Goal: Task Accomplishment & Management: Complete application form

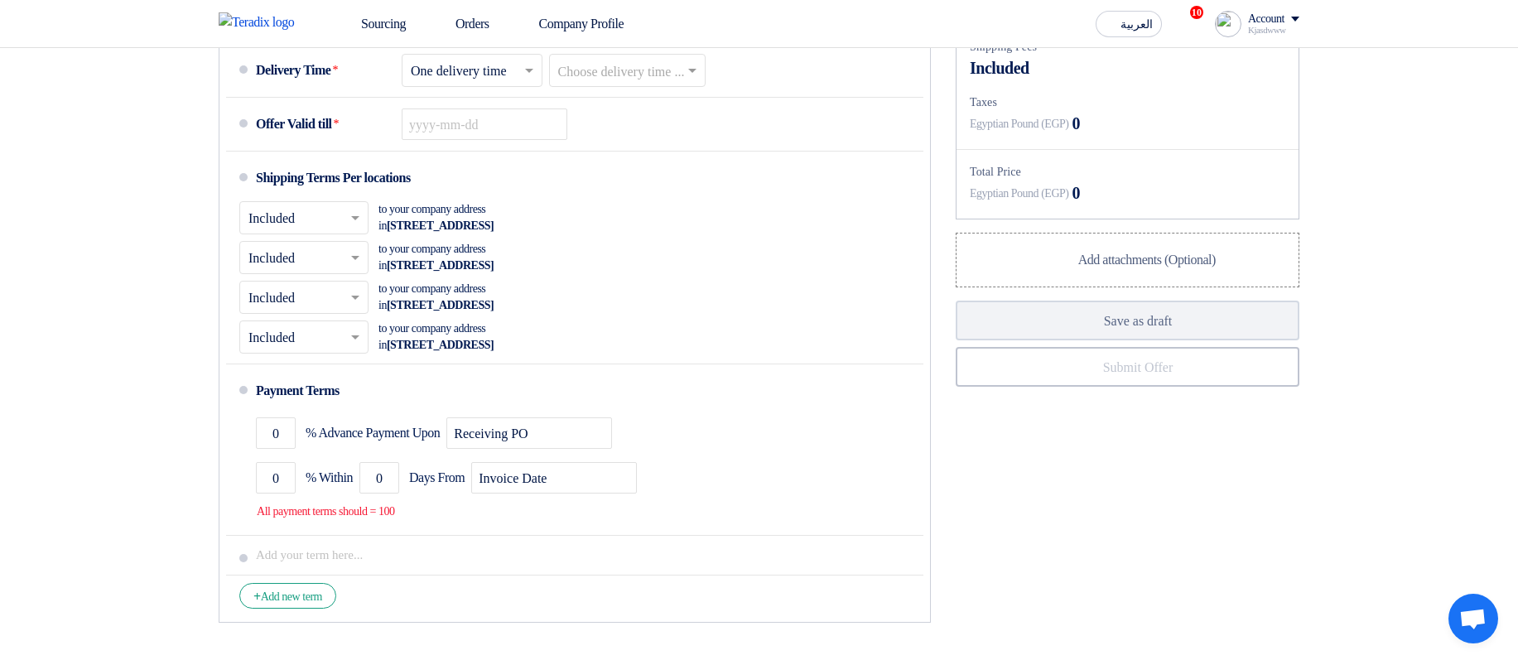
scroll to position [894, 0]
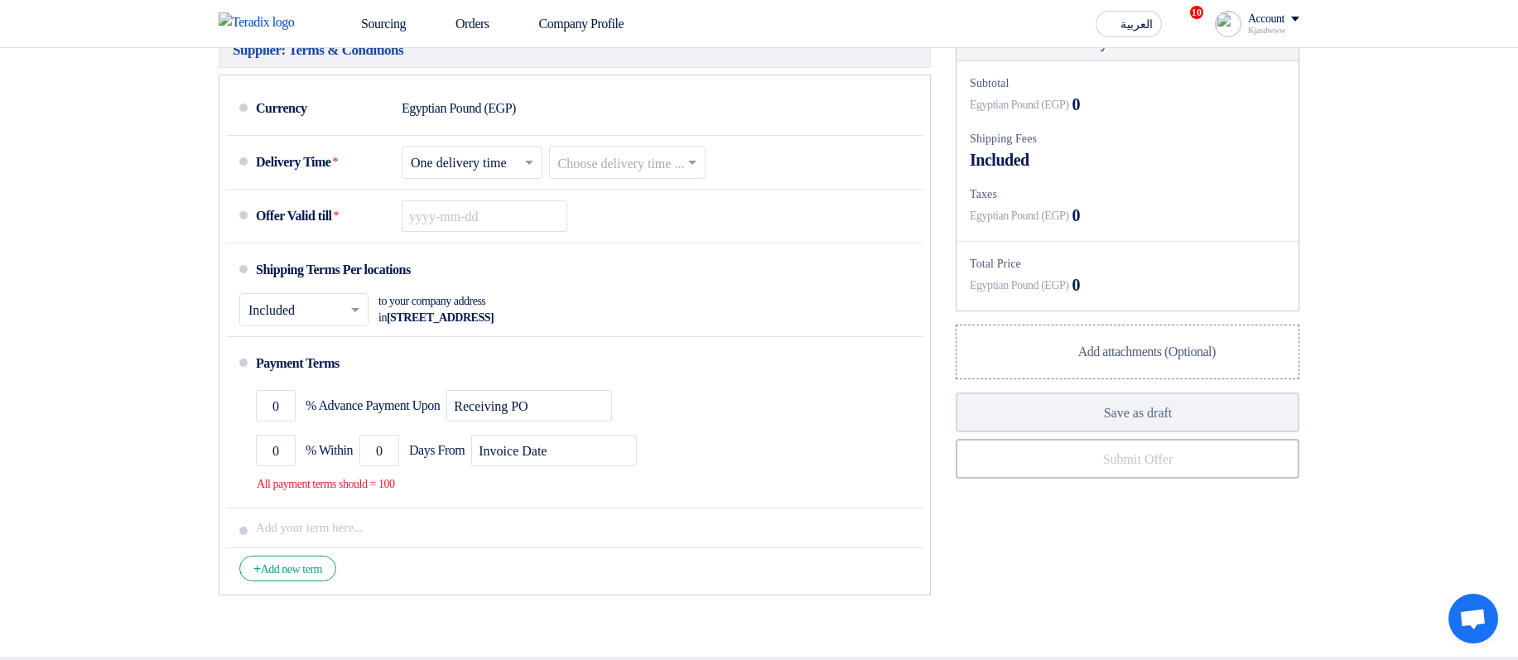
scroll to position [795, 0]
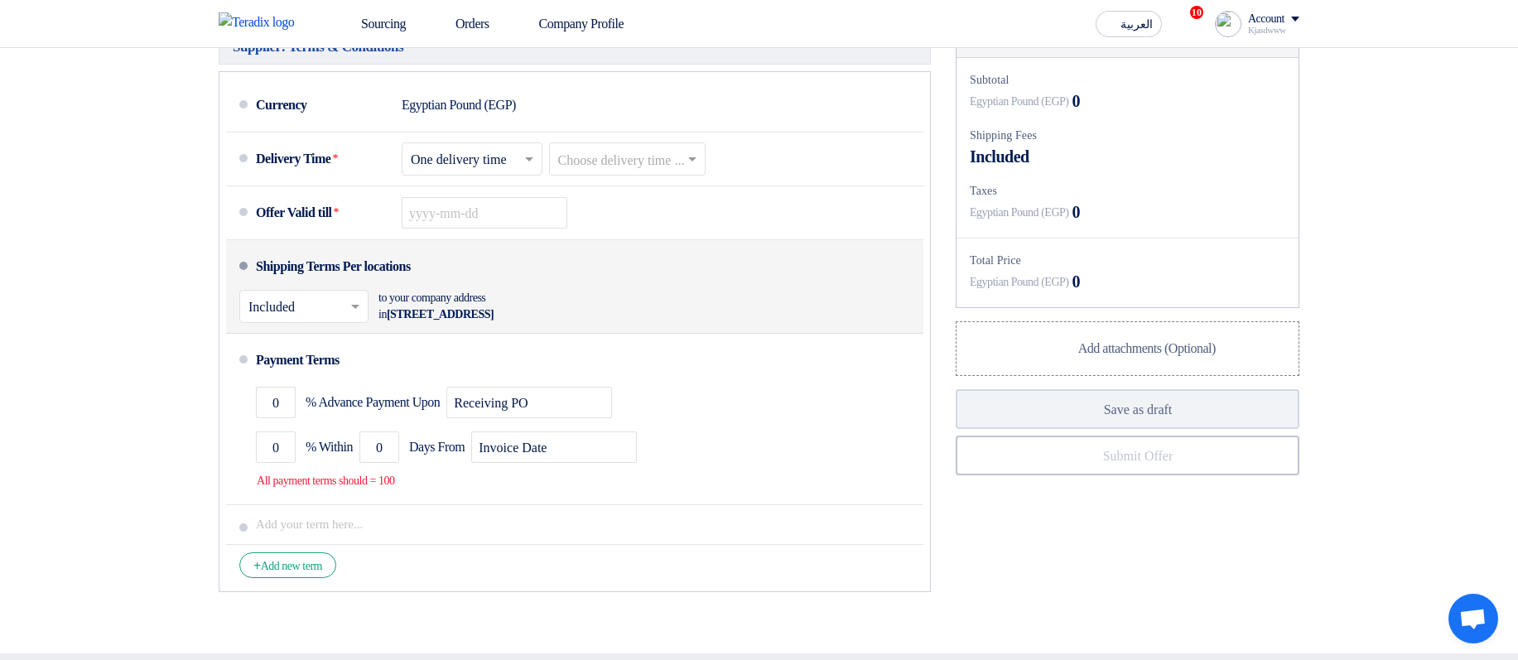
click at [349, 267] on div "Shipping Terms Per locations" at bounding box center [333, 267] width 155 height 40
drag, startPoint x: 349, startPoint y: 267, endPoint x: 464, endPoint y: 260, distance: 115.3
click at [464, 260] on li "Shipping Terms Per locations × Included × to your company address in [STREET_AD…" at bounding box center [574, 287] width 697 height 94
click at [594, 267] on li "Shipping Terms Per locations × Included × to your company address in [STREET_AD…" at bounding box center [574, 287] width 697 height 94
drag, startPoint x: 391, startPoint y: 303, endPoint x: 626, endPoint y: 291, distance: 235.4
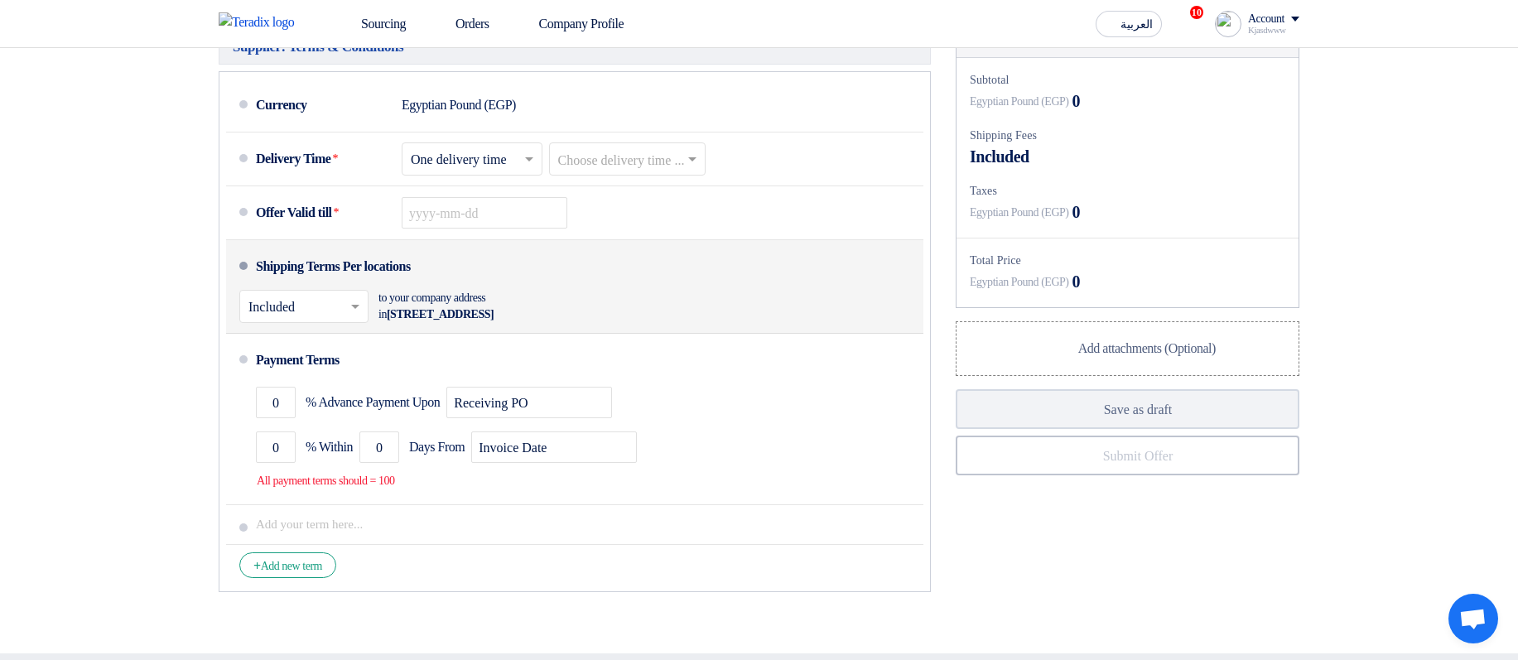
click at [626, 291] on div "× Included × to your company address in [STREET_ADDRESS]" at bounding box center [569, 306] width 661 height 40
click at [643, 296] on div "× Included × to your company address in [STREET_ADDRESS]" at bounding box center [569, 306] width 661 height 40
click at [460, 320] on span "[STREET_ADDRESS]" at bounding box center [440, 314] width 107 height 12
click at [460, 319] on span "[STREET_ADDRESS]" at bounding box center [440, 314] width 107 height 12
drag, startPoint x: 460, startPoint y: 319, endPoint x: 461, endPoint y: 298, distance: 20.8
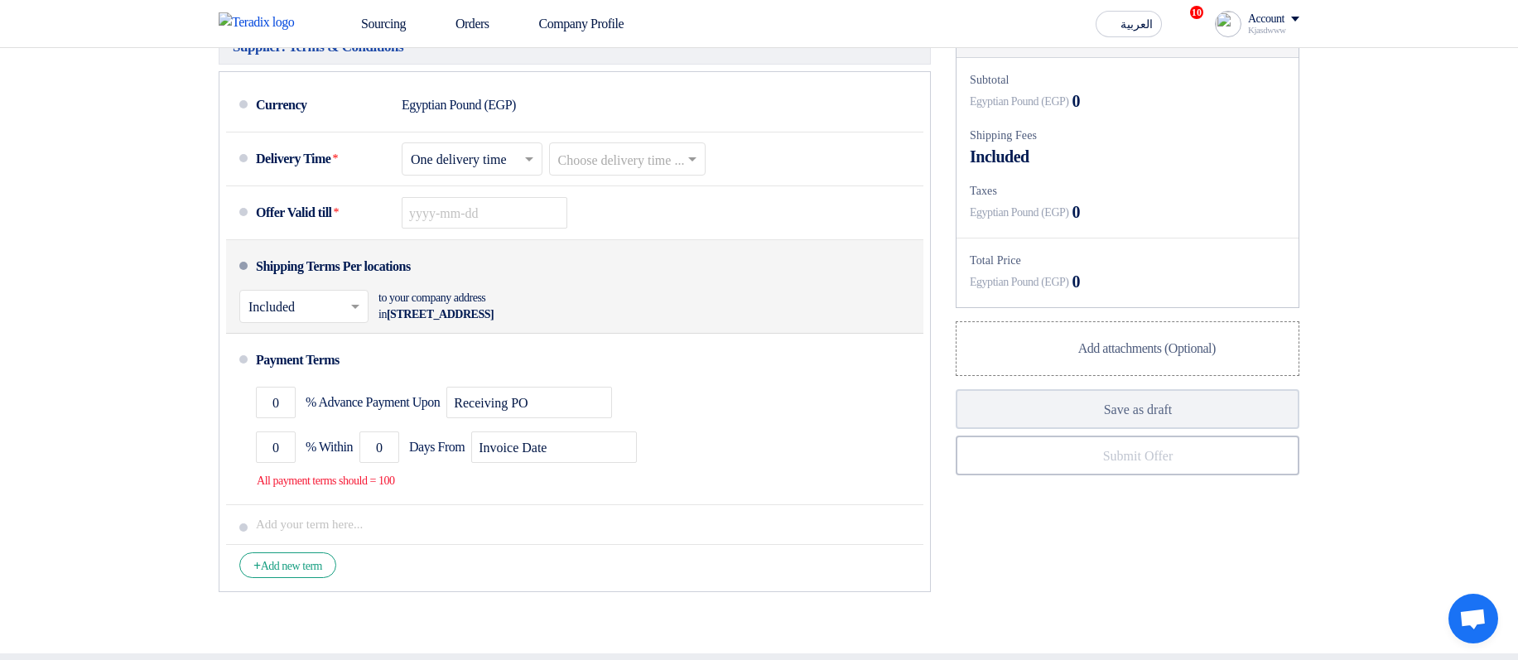
click at [461, 298] on div "to your company address in [STREET_ADDRESS]" at bounding box center [469, 306] width 182 height 33
click at [461, 297] on div "to your company address in [STREET_ADDRESS]" at bounding box center [469, 306] width 182 height 33
click at [305, 317] on input "text" at bounding box center [304, 308] width 113 height 24
click at [316, 375] on span "Not Included" at bounding box center [283, 372] width 70 height 14
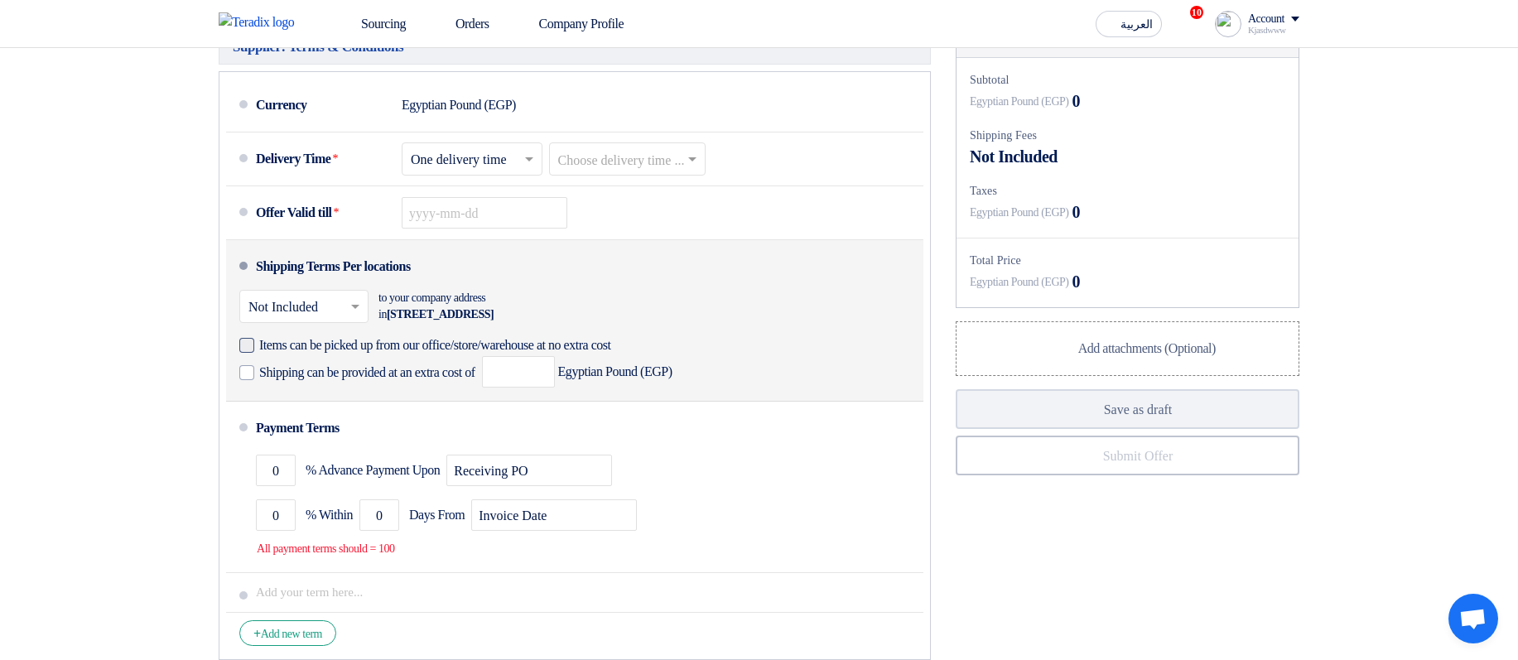
click at [287, 354] on span "Items can be picked up from our office/store/warehouse at no extra cost" at bounding box center [435, 345] width 352 height 17
click at [287, 354] on input "Items can be picked up from our office/store/warehouse at no extra cost" at bounding box center [464, 351] width 410 height 31
checkbox input "true"
click at [401, 381] on span "Shipping can be provided at an extra cost of" at bounding box center [367, 372] width 216 height 17
click at [401, 381] on input "Shipping can be provided at an extra cost of" at bounding box center [368, 378] width 219 height 31
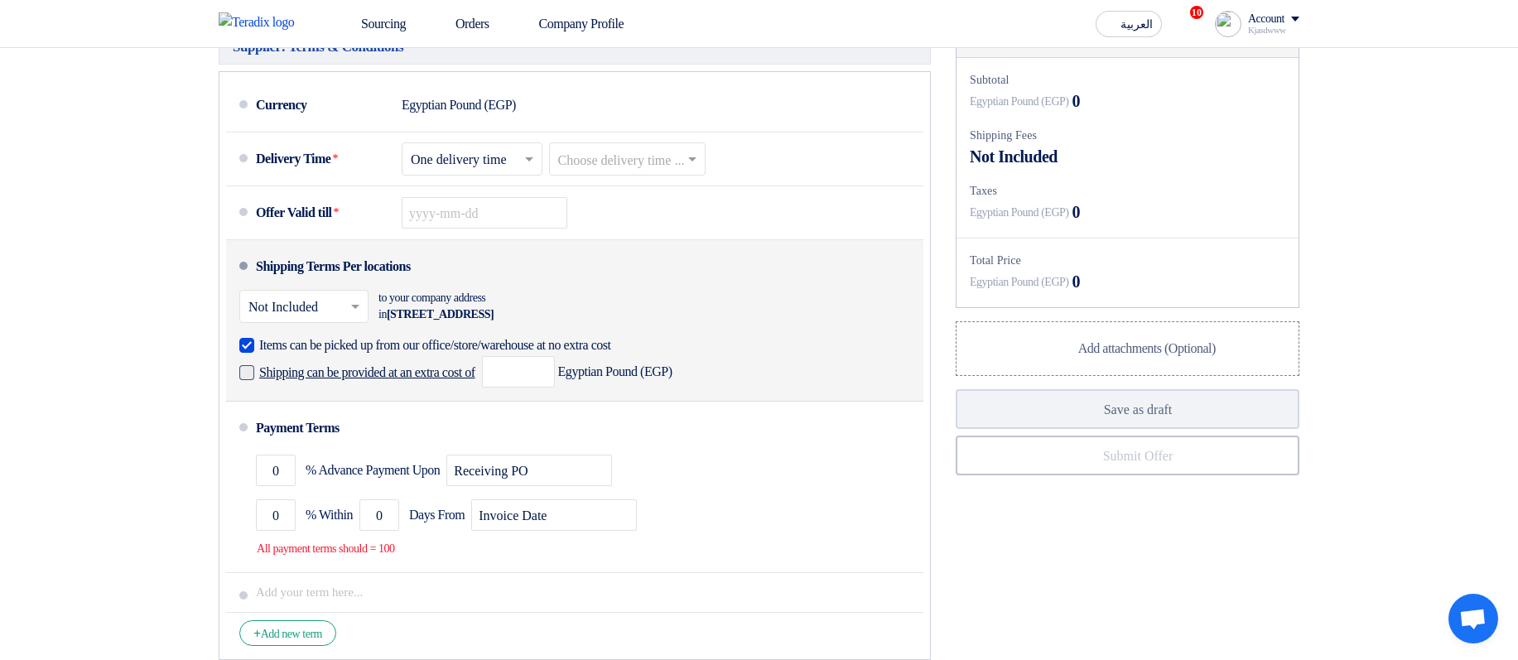
checkbox input "true"
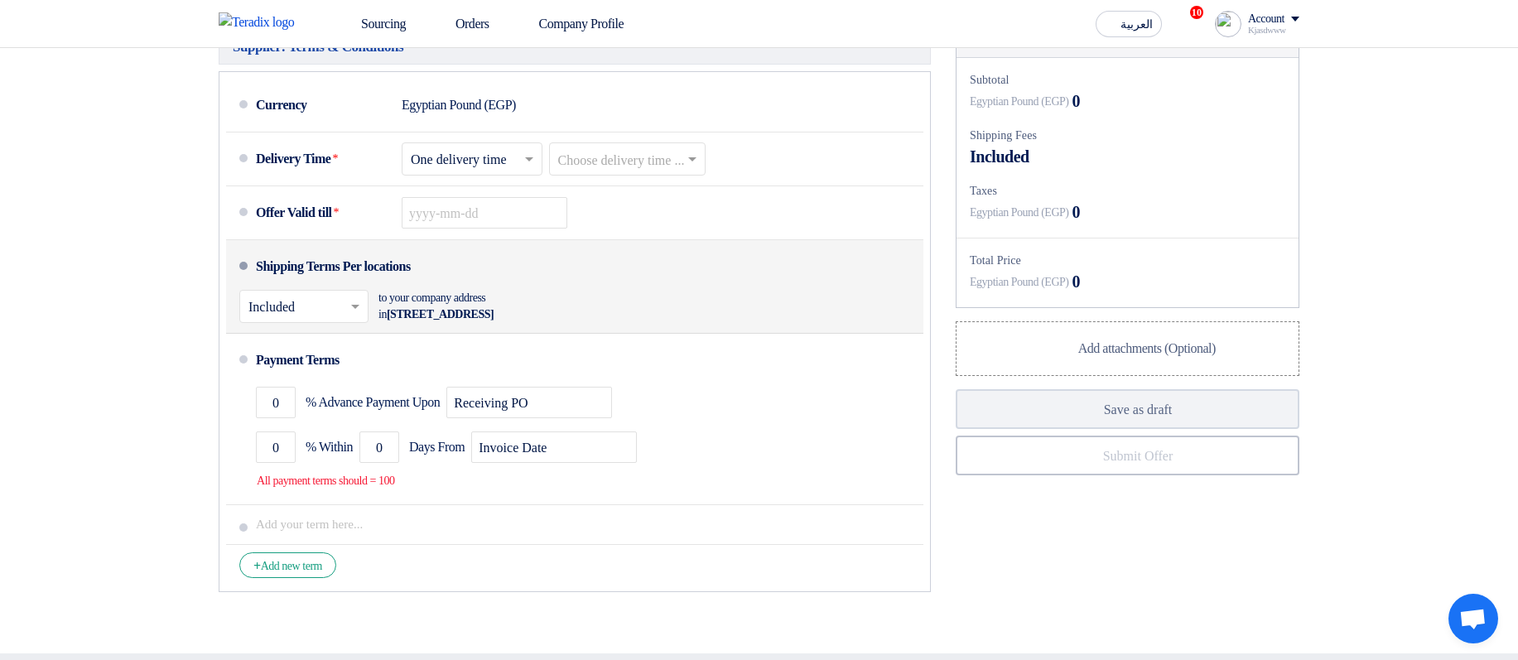
click at [788, 266] on li "Shipping Terms Per locations × Included × to your company address in [STREET_AD…" at bounding box center [574, 287] width 697 height 94
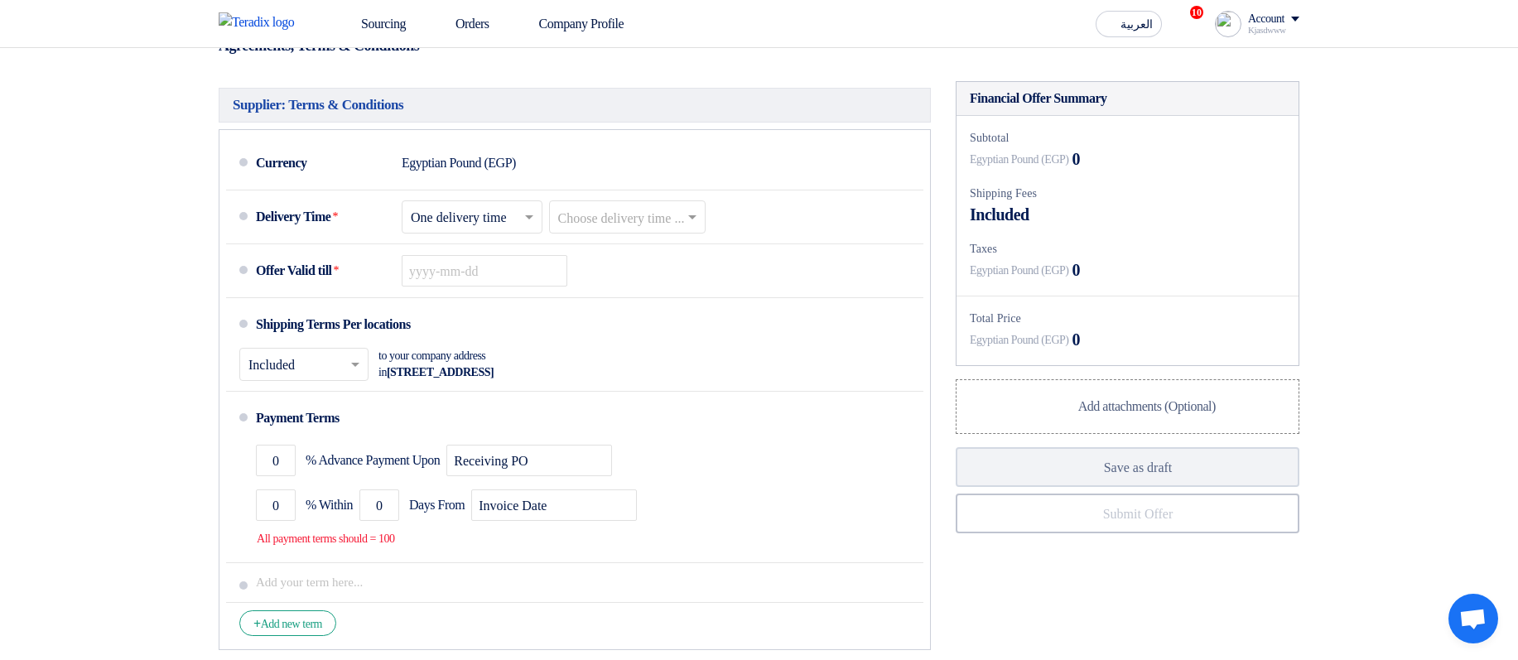
scroll to position [795, 0]
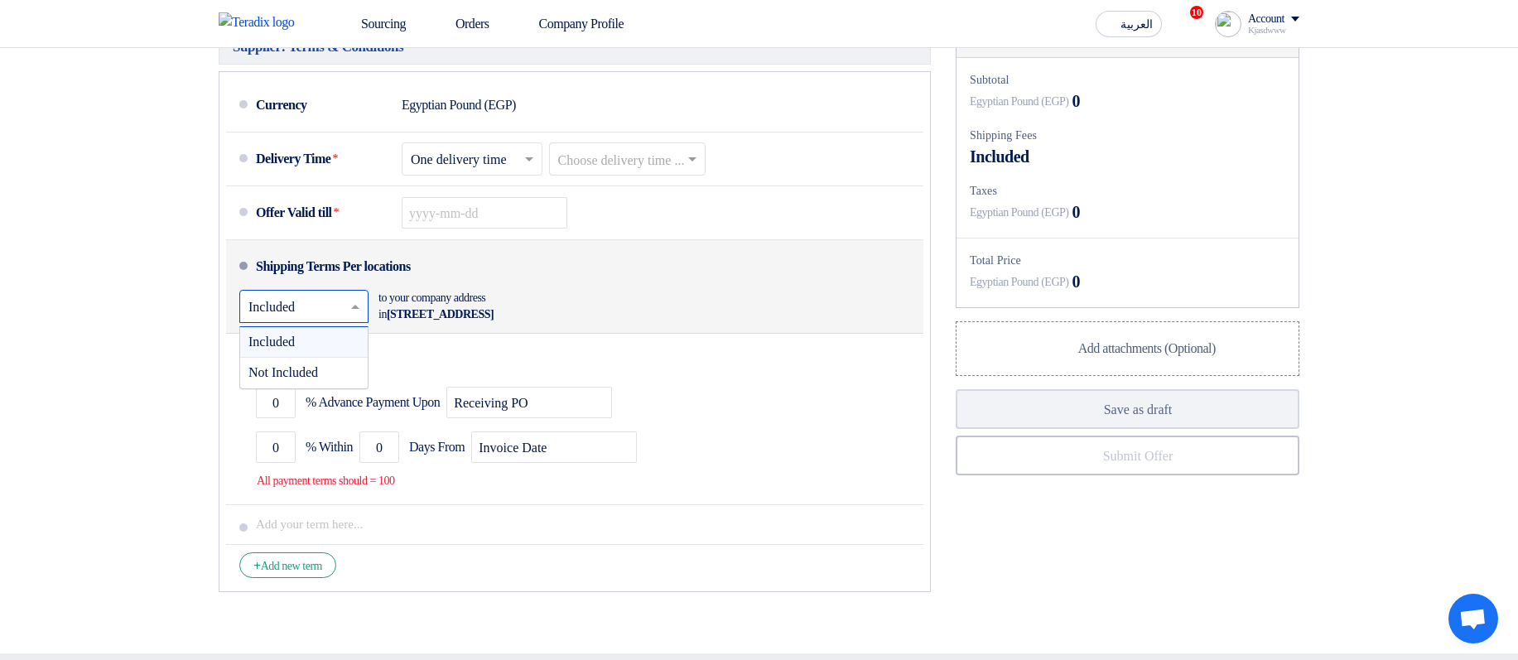
click at [252, 307] on input "text" at bounding box center [304, 308] width 113 height 24
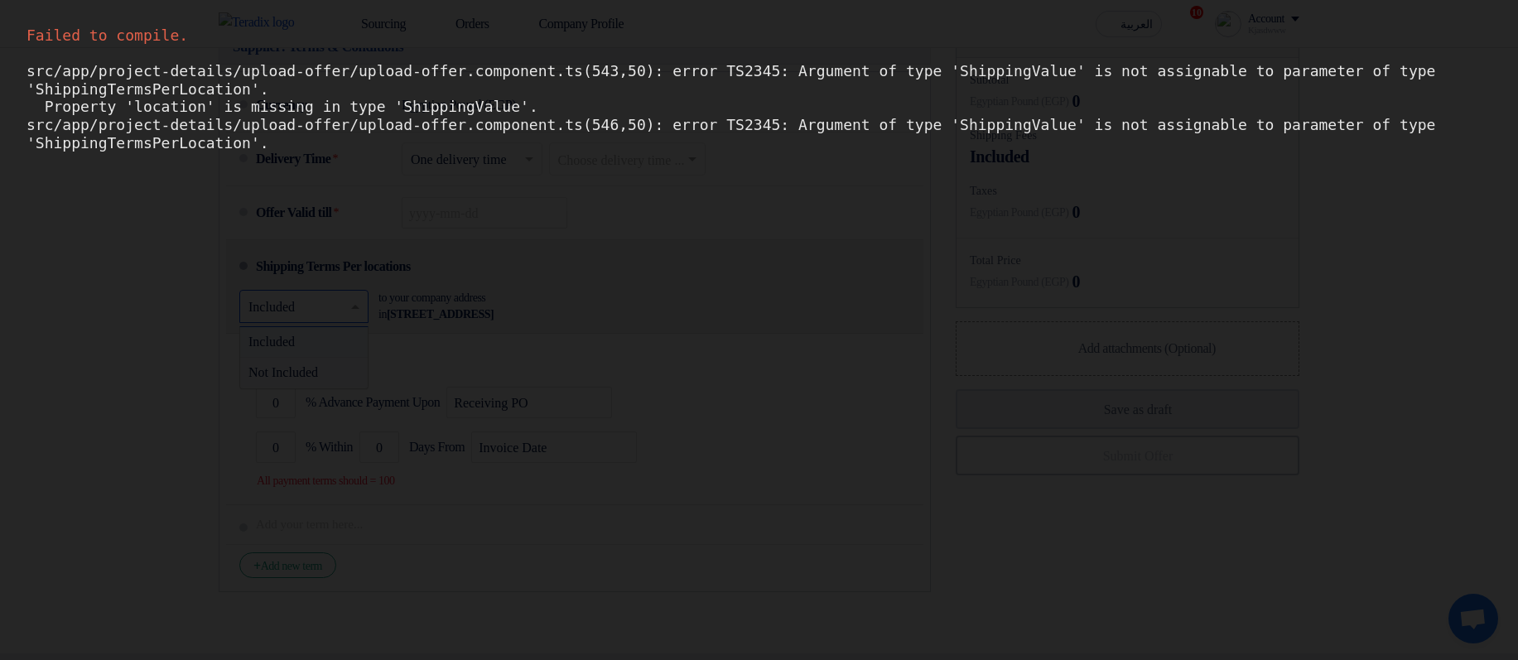
scroll to position [0, 0]
